Goal: Go to known website: Access a specific website the user already knows

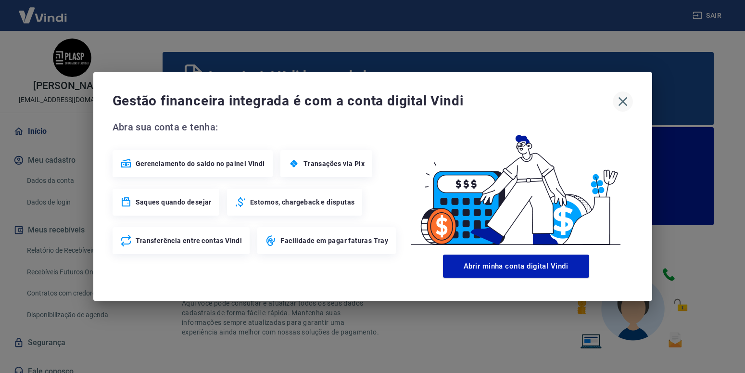
click at [621, 98] on icon "button" at bounding box center [622, 101] width 15 height 15
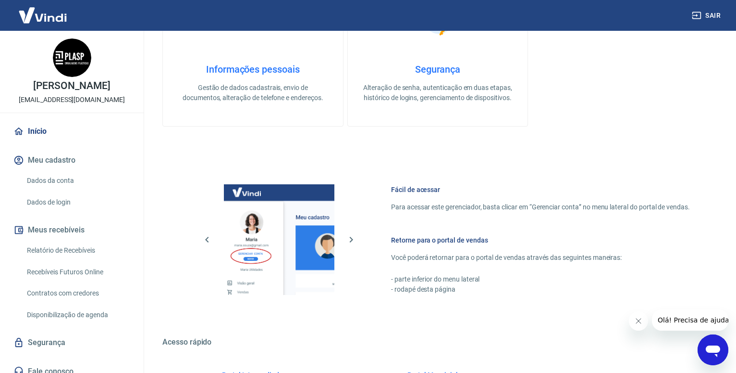
scroll to position [561, 0]
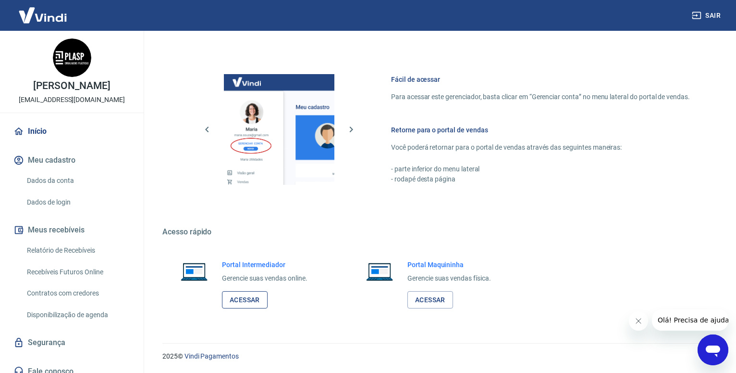
click at [252, 298] on link "Acessar" at bounding box center [245, 300] width 46 height 18
